Goal: Find specific page/section: Find specific page/section

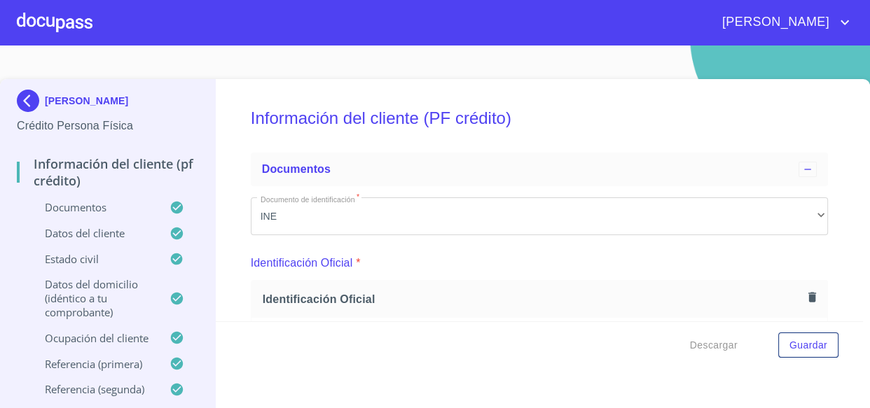
click at [41, 109] on img at bounding box center [31, 101] width 28 height 22
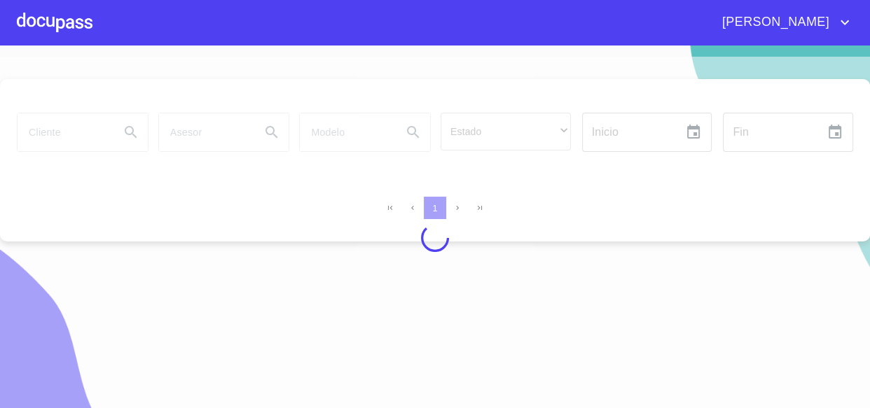
click at [48, 134] on div at bounding box center [435, 238] width 870 height 363
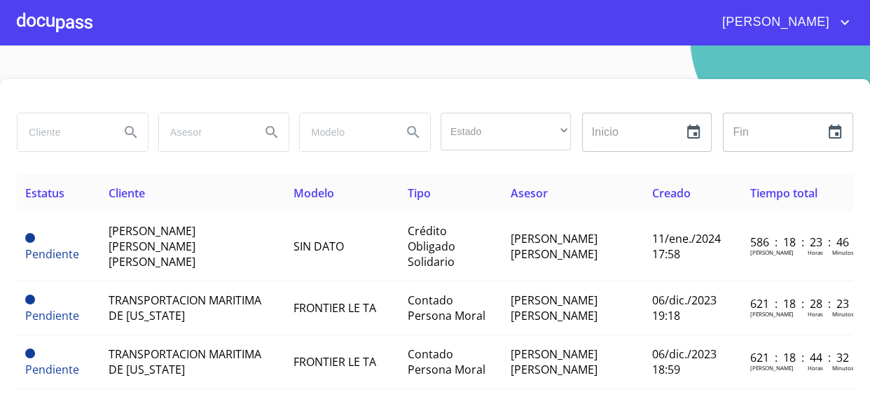
click at [46, 146] on input "search" at bounding box center [63, 132] width 91 height 38
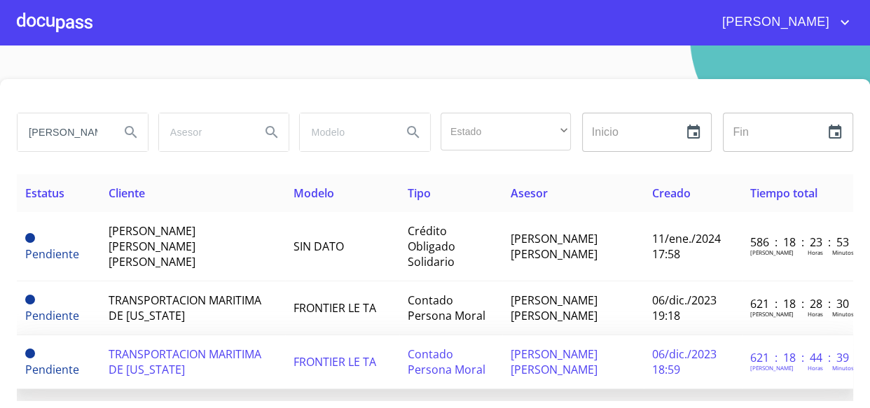
type input "[PERSON_NAME]"
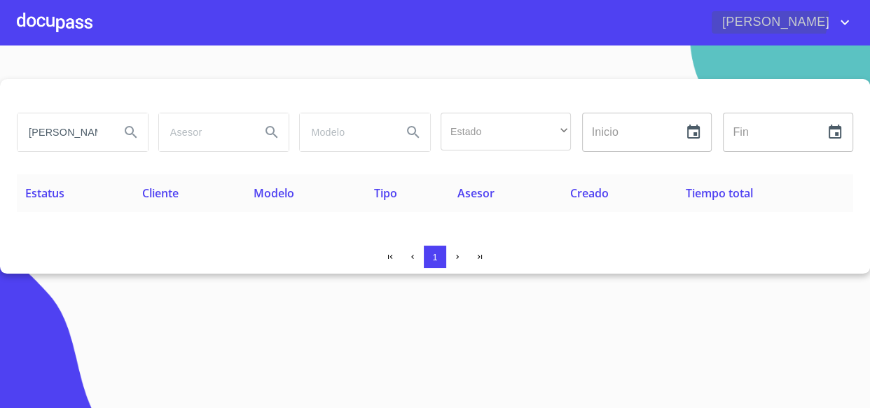
drag, startPoint x: 841, startPoint y: 14, endPoint x: 849, endPoint y: 36, distance: 23.3
click at [841, 13] on span "[PERSON_NAME]" at bounding box center [781, 22] width 141 height 22
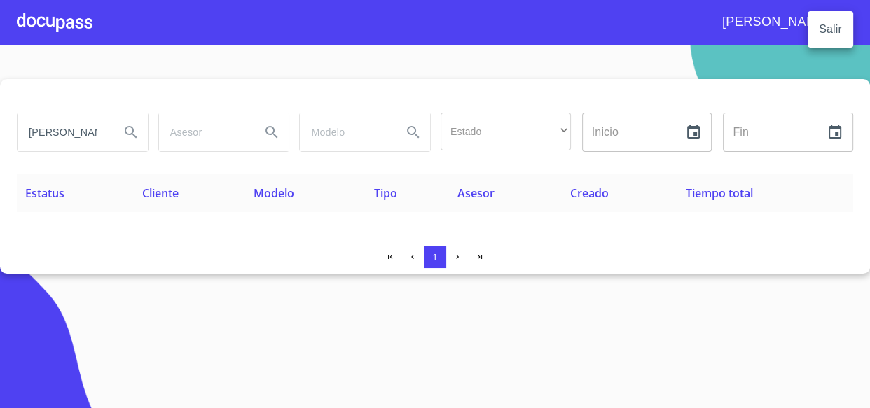
click at [825, 27] on li "Salir" at bounding box center [830, 29] width 46 height 25
